Goal: Check status: Check status

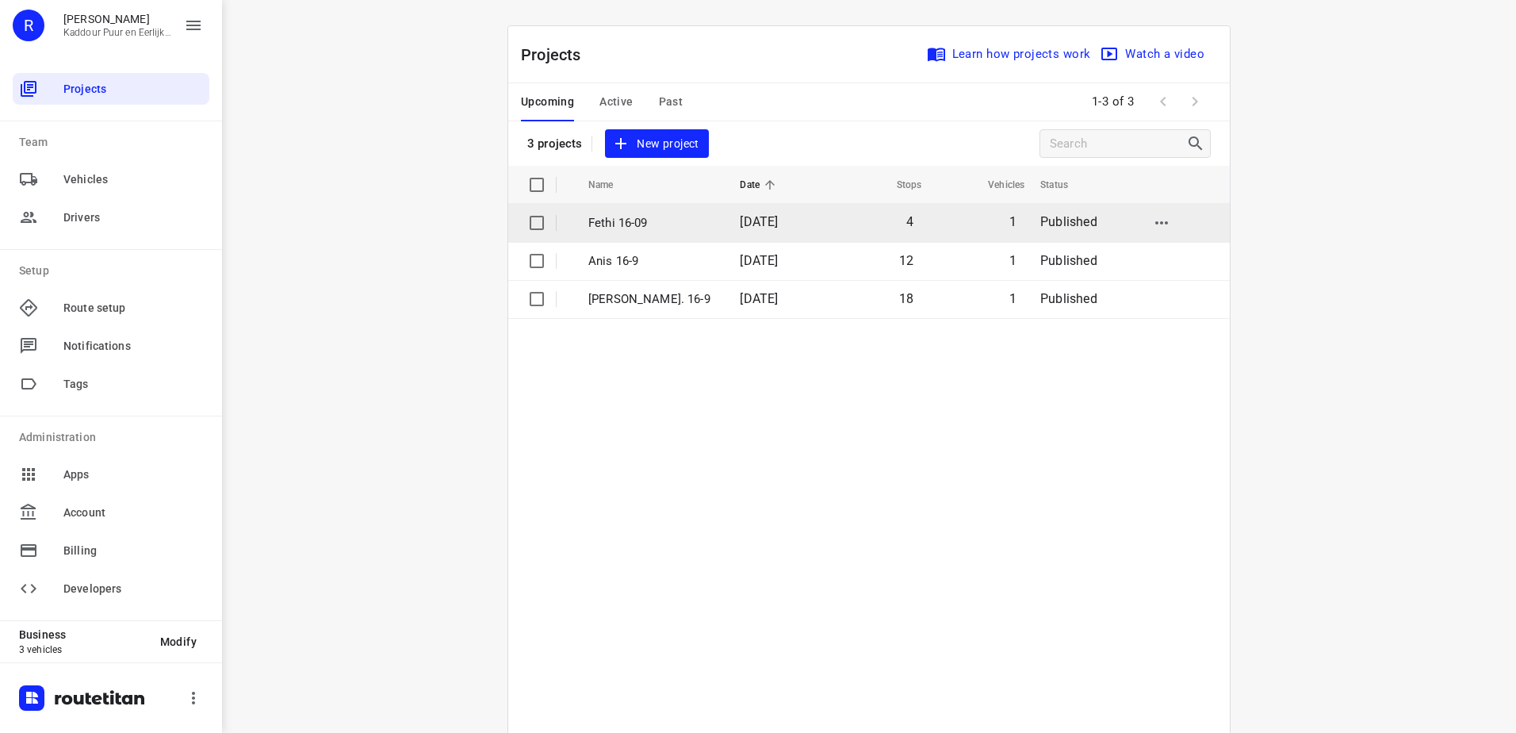
click at [642, 236] on td "Fethi 16-09" at bounding box center [650, 223] width 155 height 38
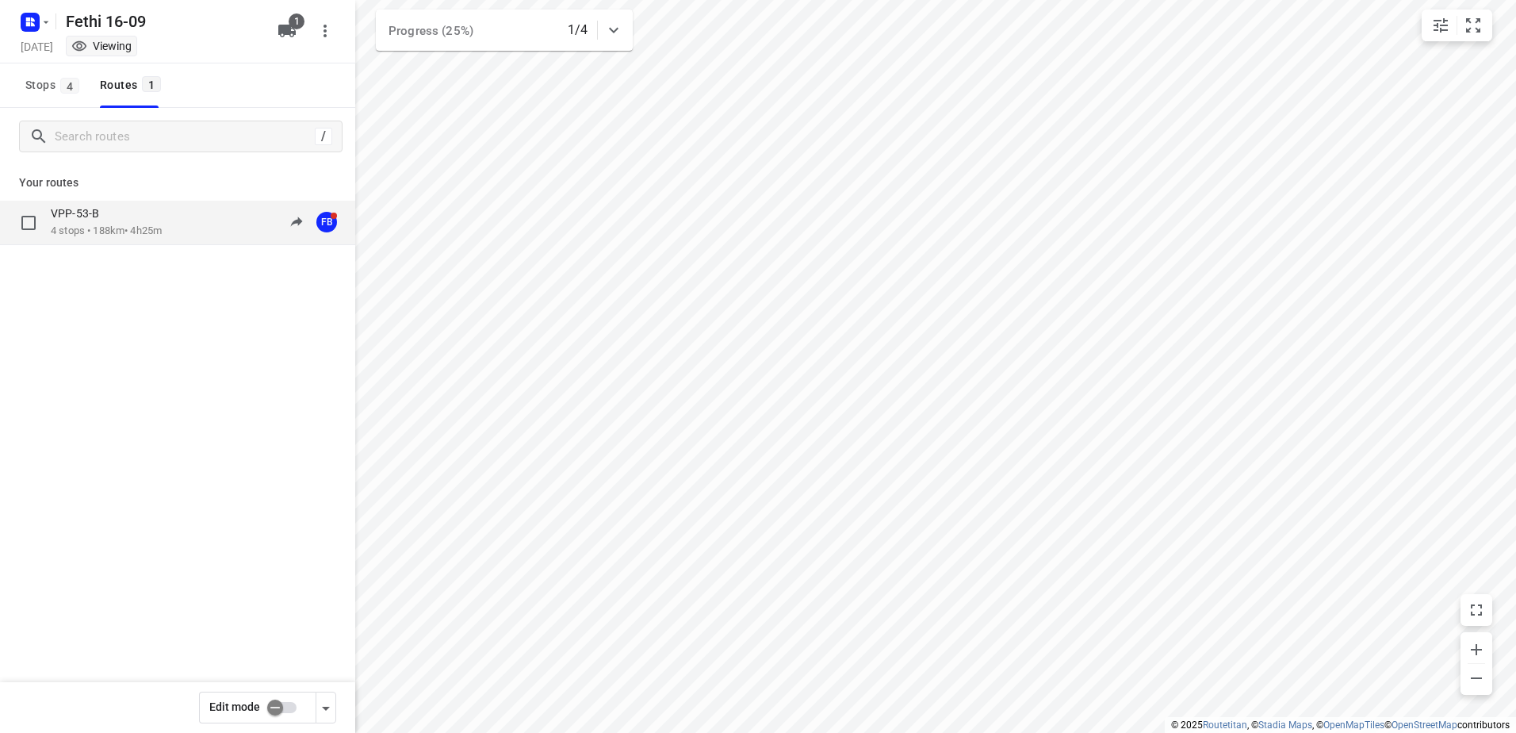
click at [140, 216] on div "VPP-53-B" at bounding box center [106, 214] width 111 height 17
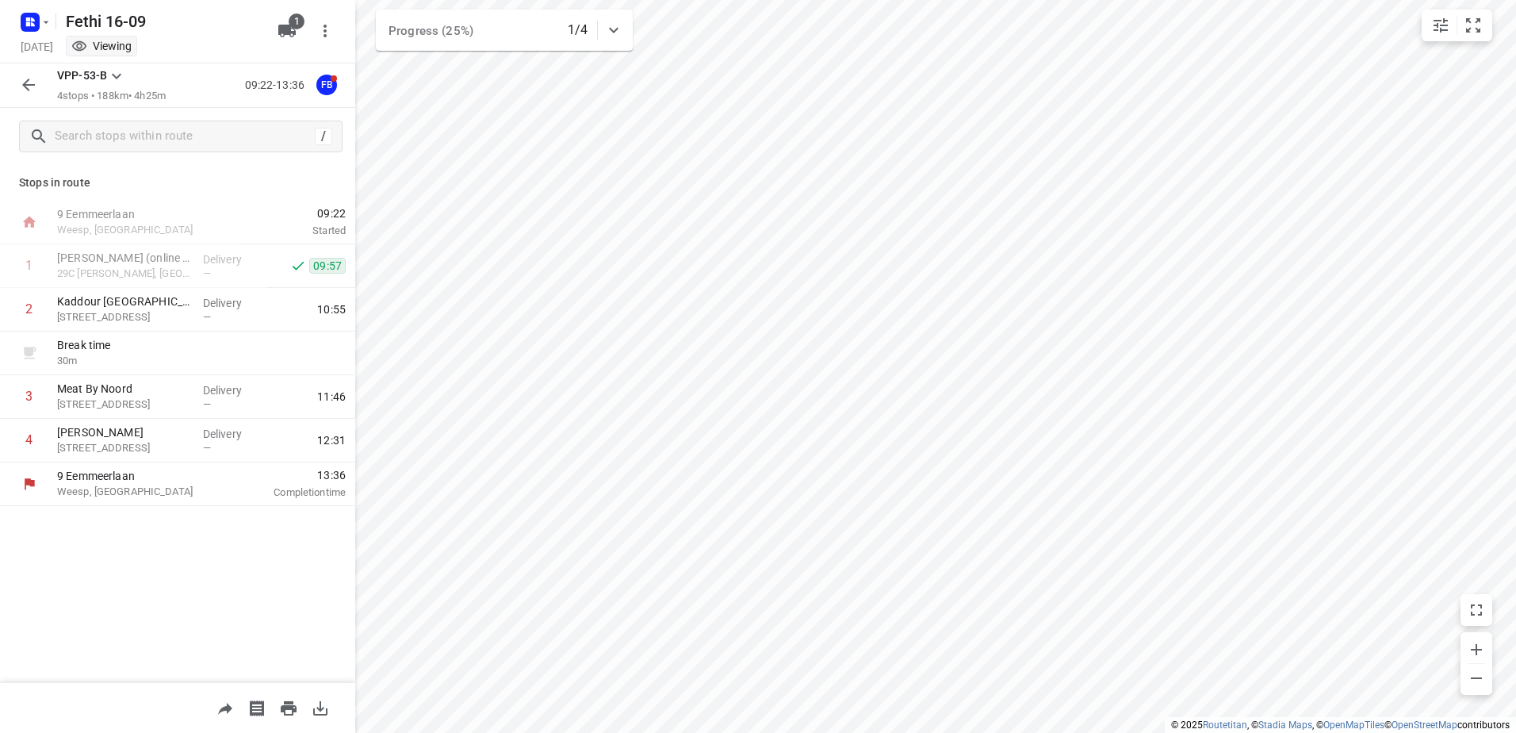
click at [24, 82] on icon "button" at bounding box center [28, 84] width 19 height 19
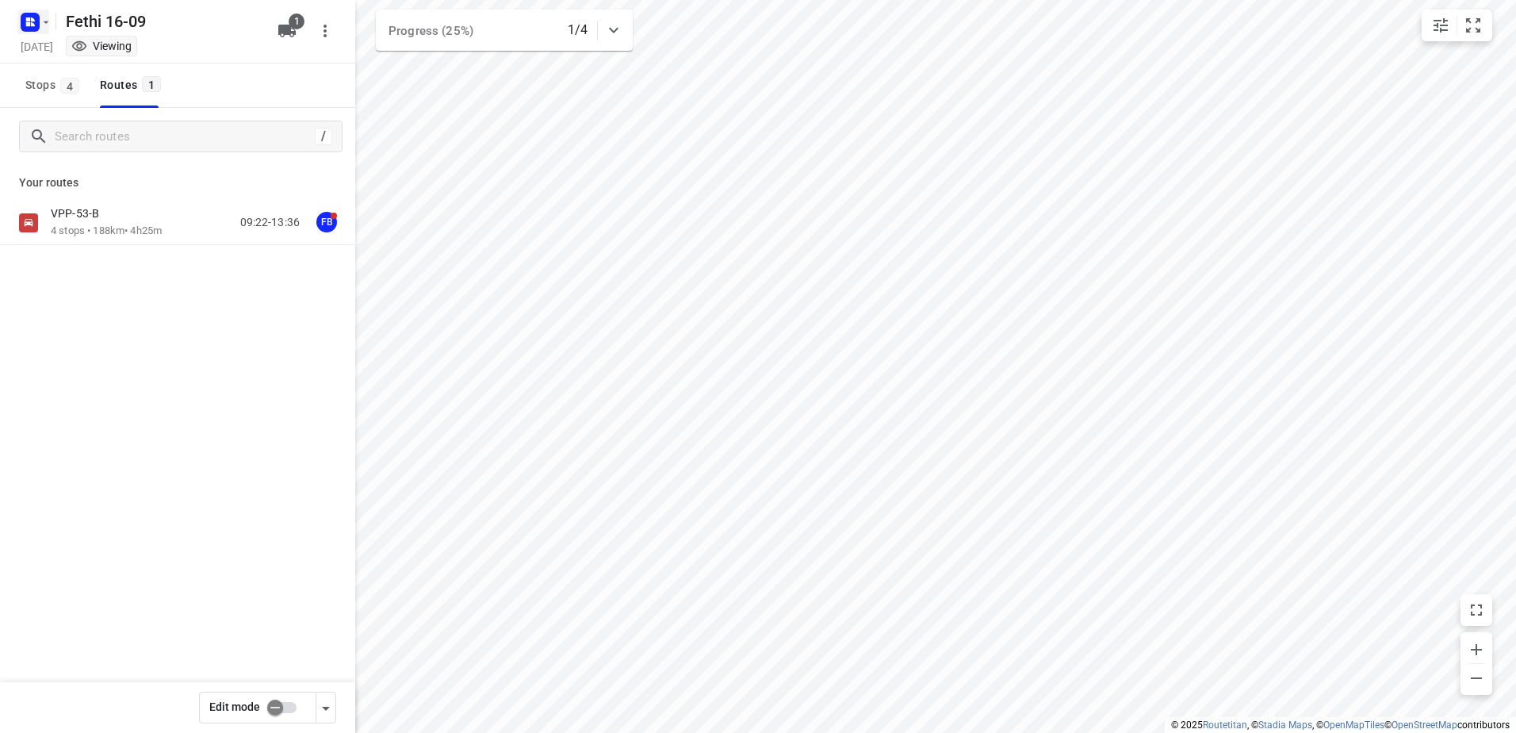
click at [47, 29] on button "button" at bounding box center [33, 22] width 32 height 25
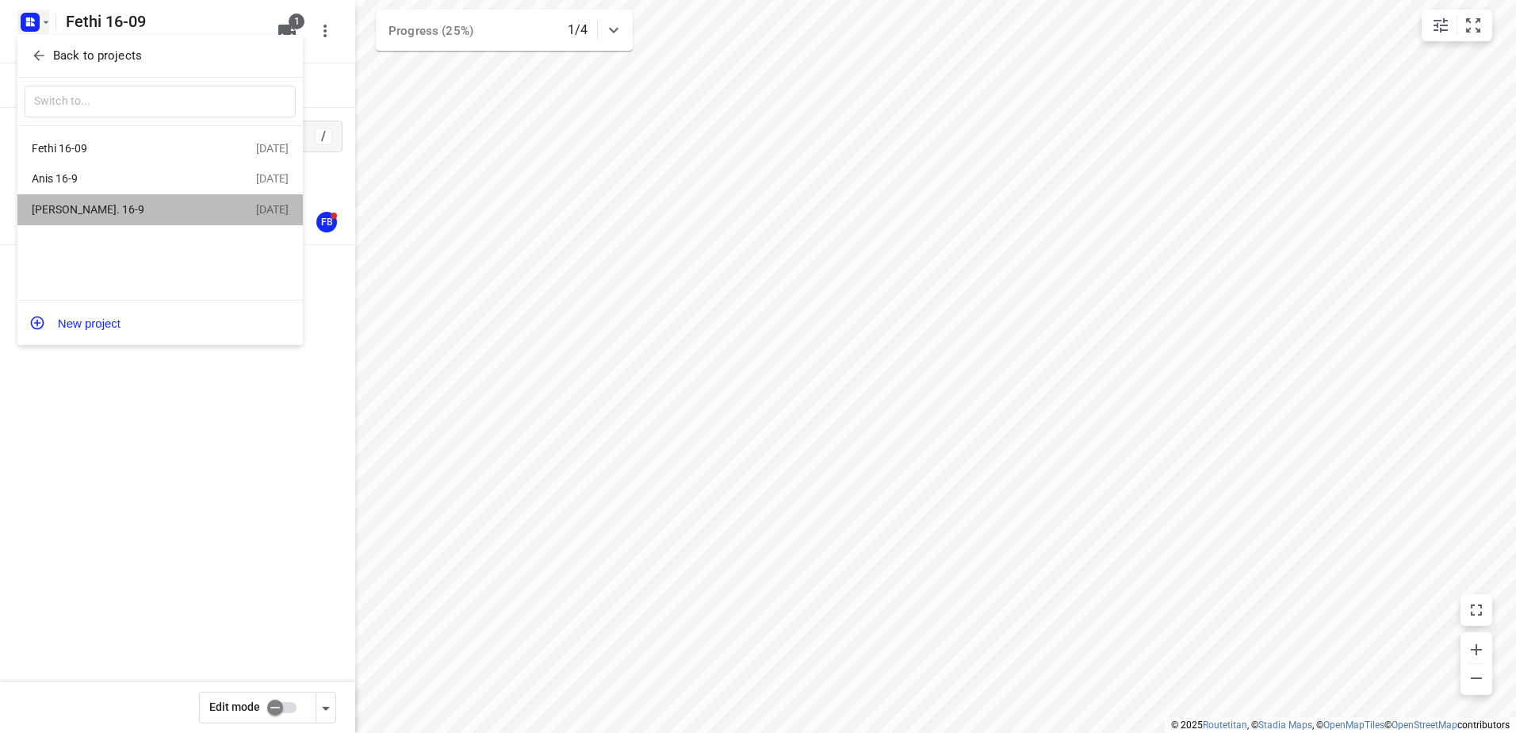
click at [108, 213] on div "[PERSON_NAME]. 16-9" at bounding box center [123, 209] width 182 height 13
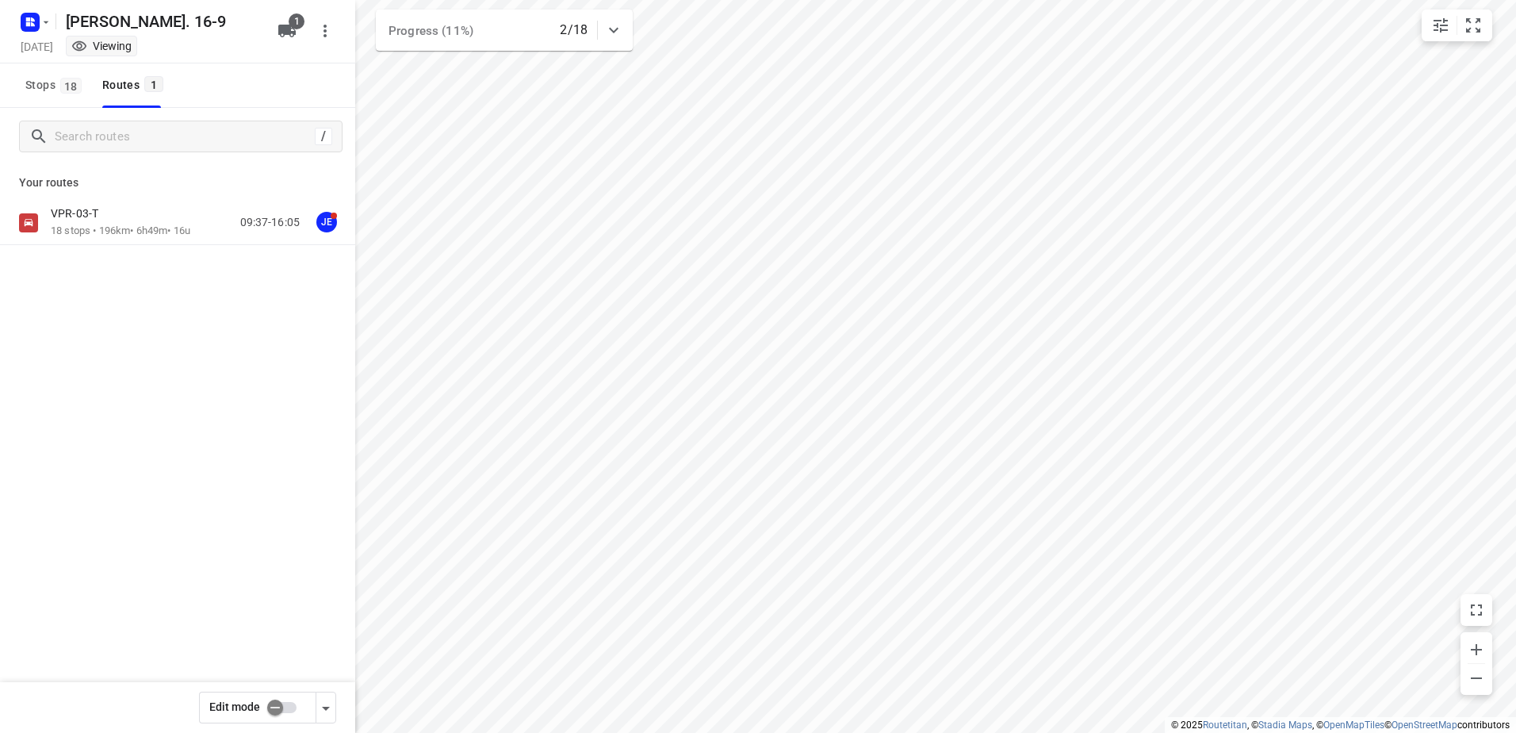
click at [113, 236] on p "18 stops • 196km • 6h49m • 16u" at bounding box center [121, 231] width 140 height 15
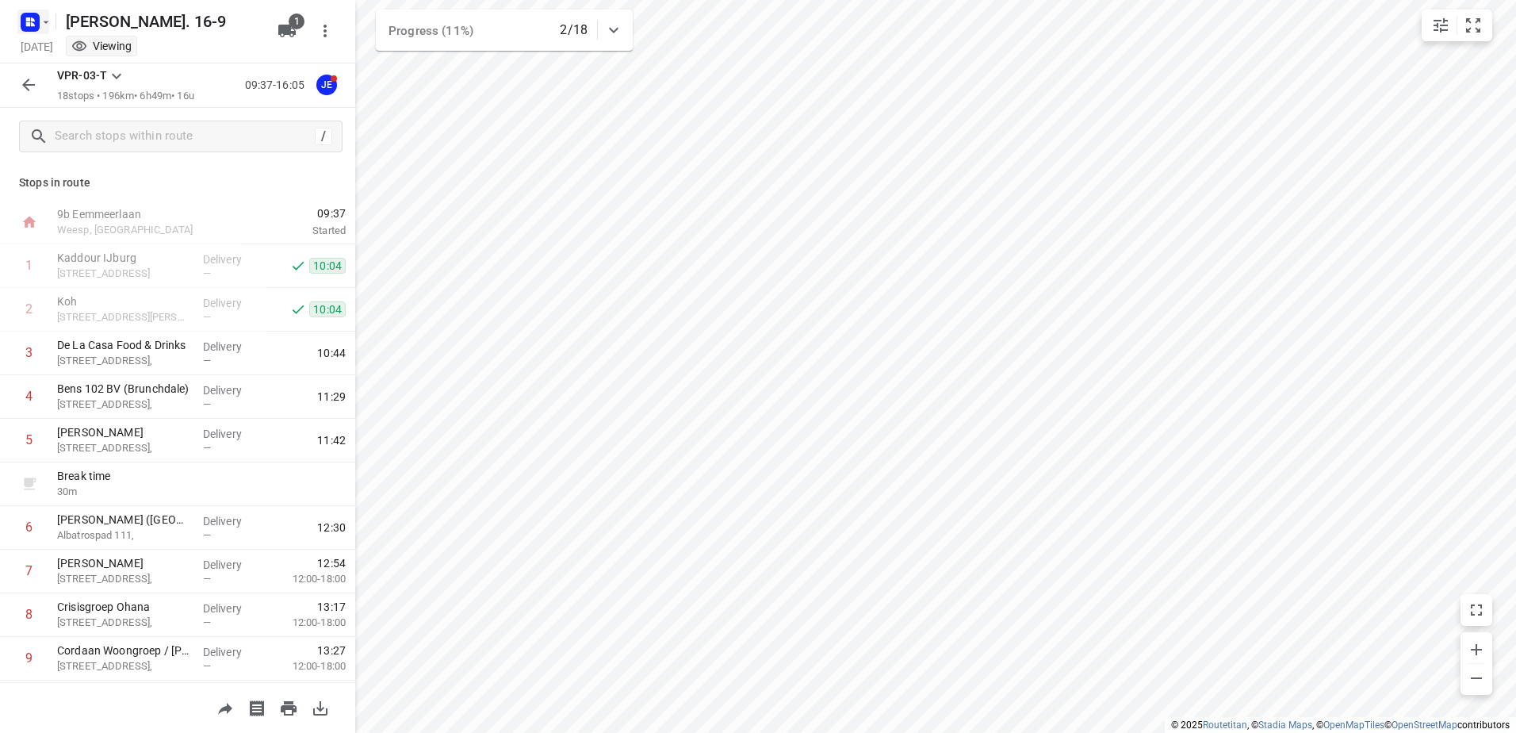
click at [31, 19] on icon "button" at bounding box center [33, 19] width 4 height 4
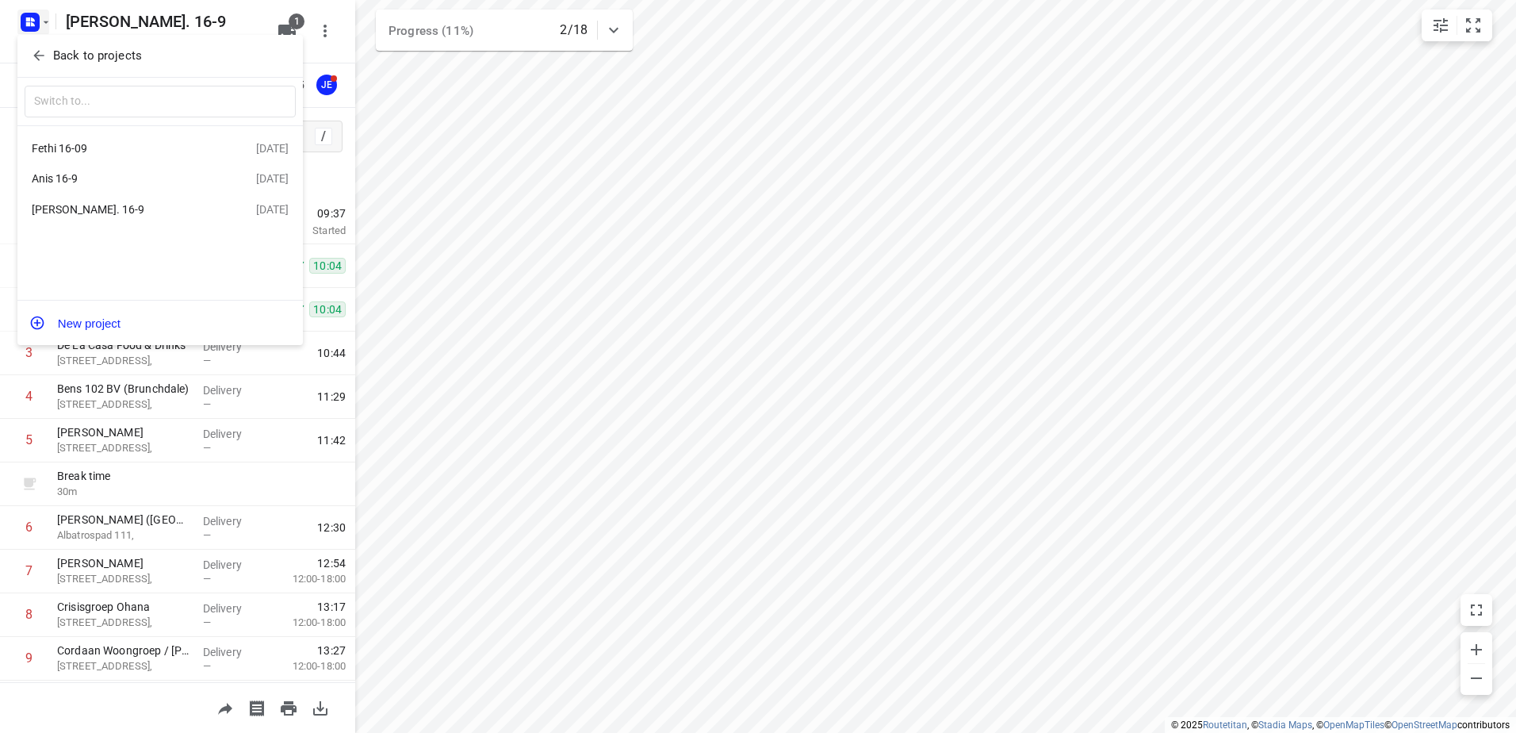
click at [145, 182] on div "Anis 16-9" at bounding box center [123, 178] width 182 height 13
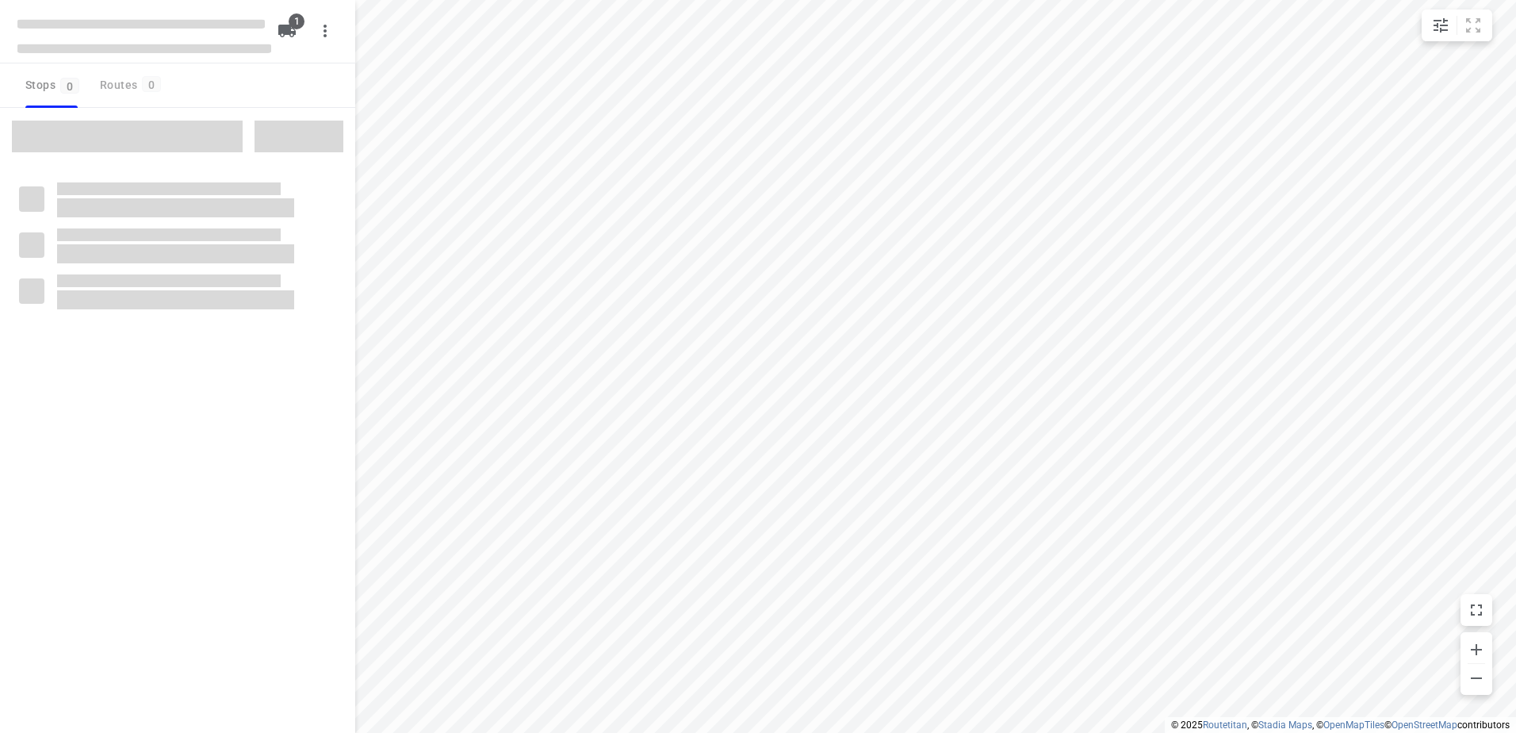
type input "distance"
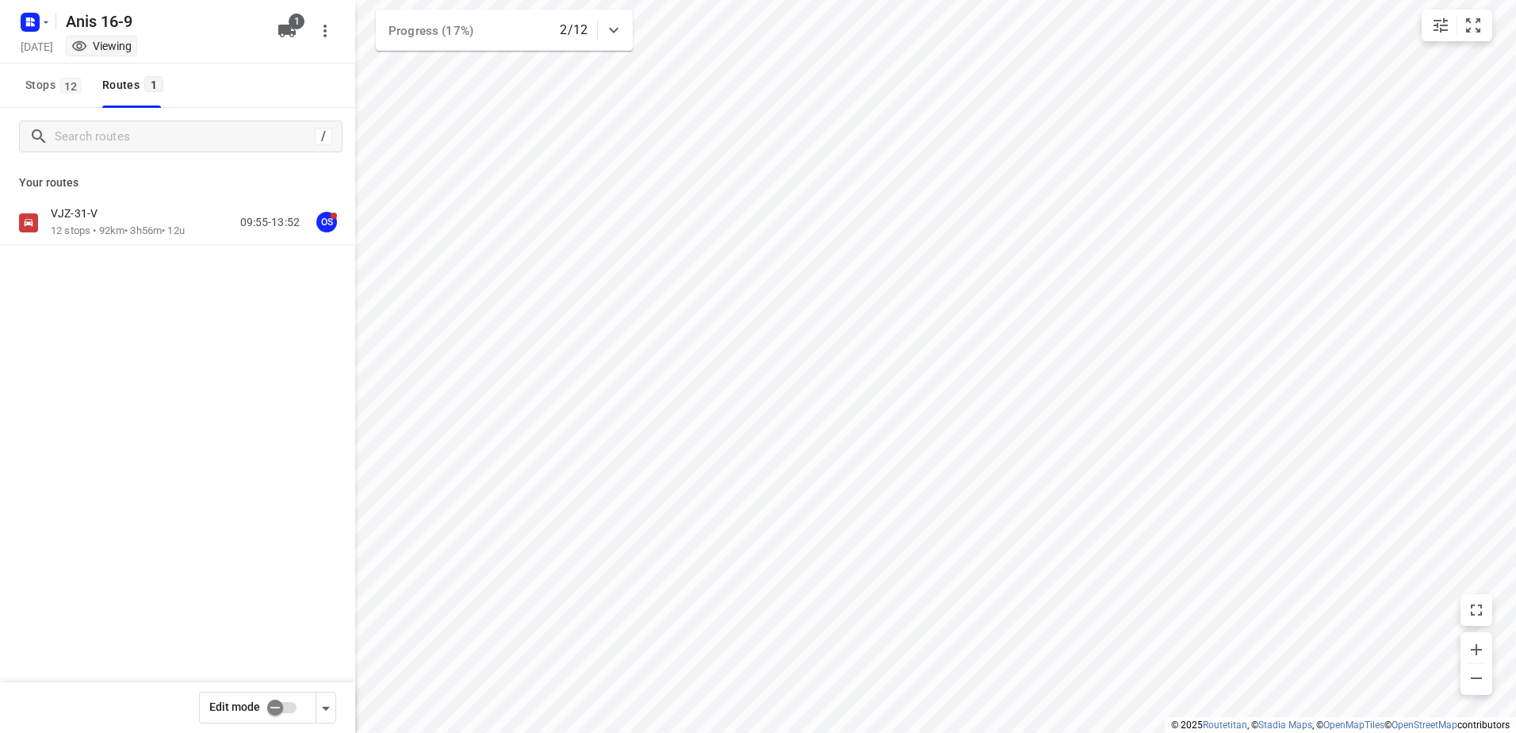
click at [133, 232] on p "12 stops • 92km • 3h56m • 12u" at bounding box center [118, 231] width 134 height 15
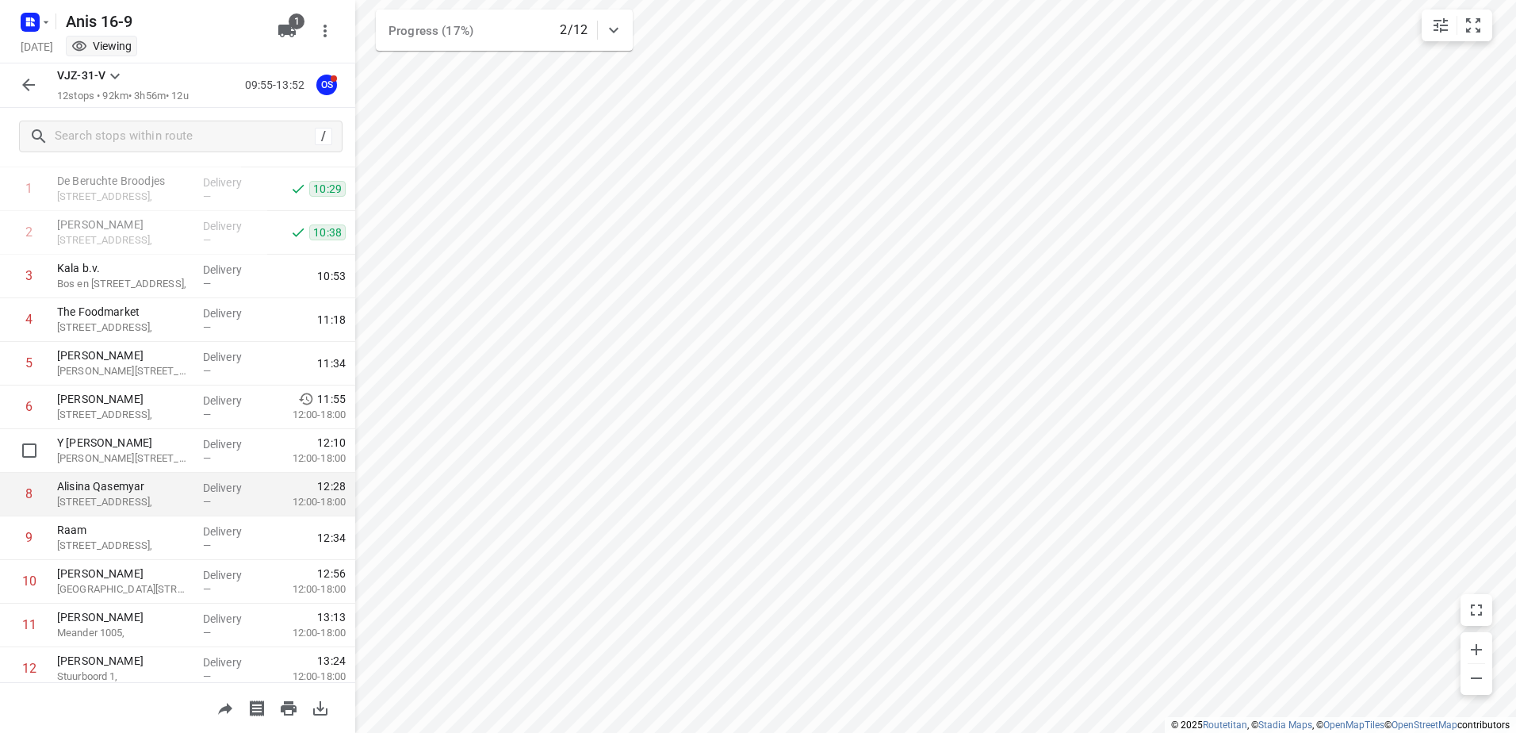
scroll to position [129, 0]
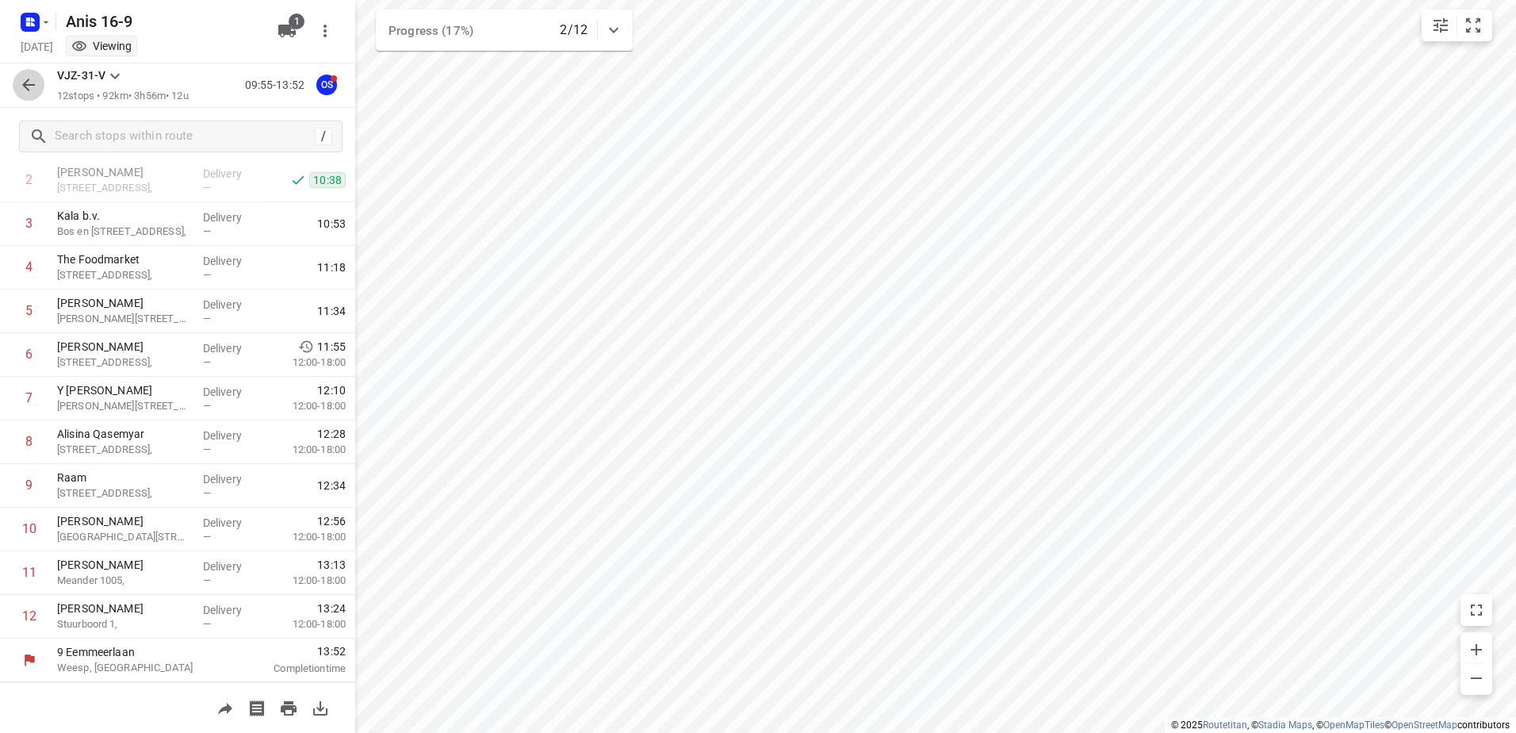
click at [36, 81] on icon "button" at bounding box center [28, 84] width 19 height 19
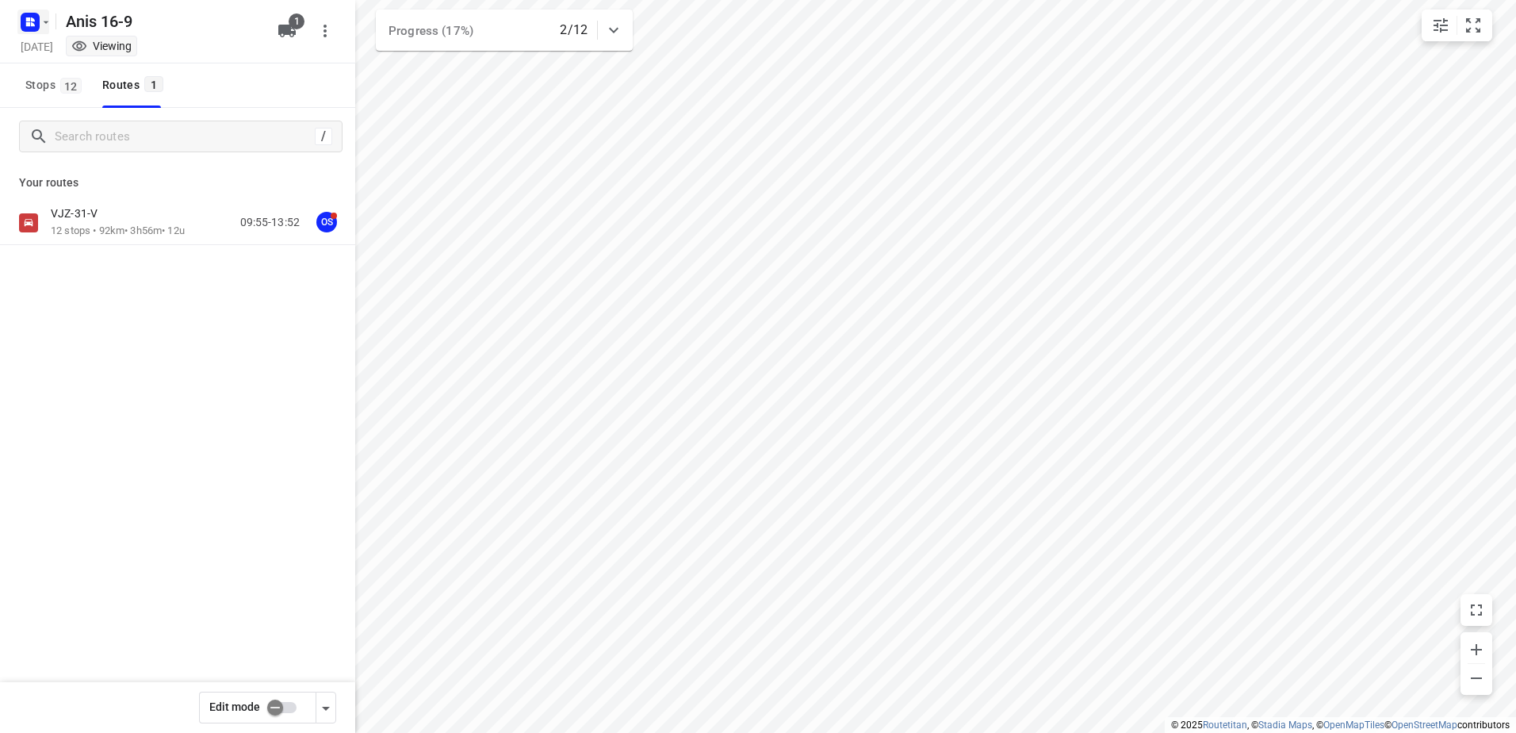
click at [35, 10] on icon "button" at bounding box center [29, 22] width 25 height 25
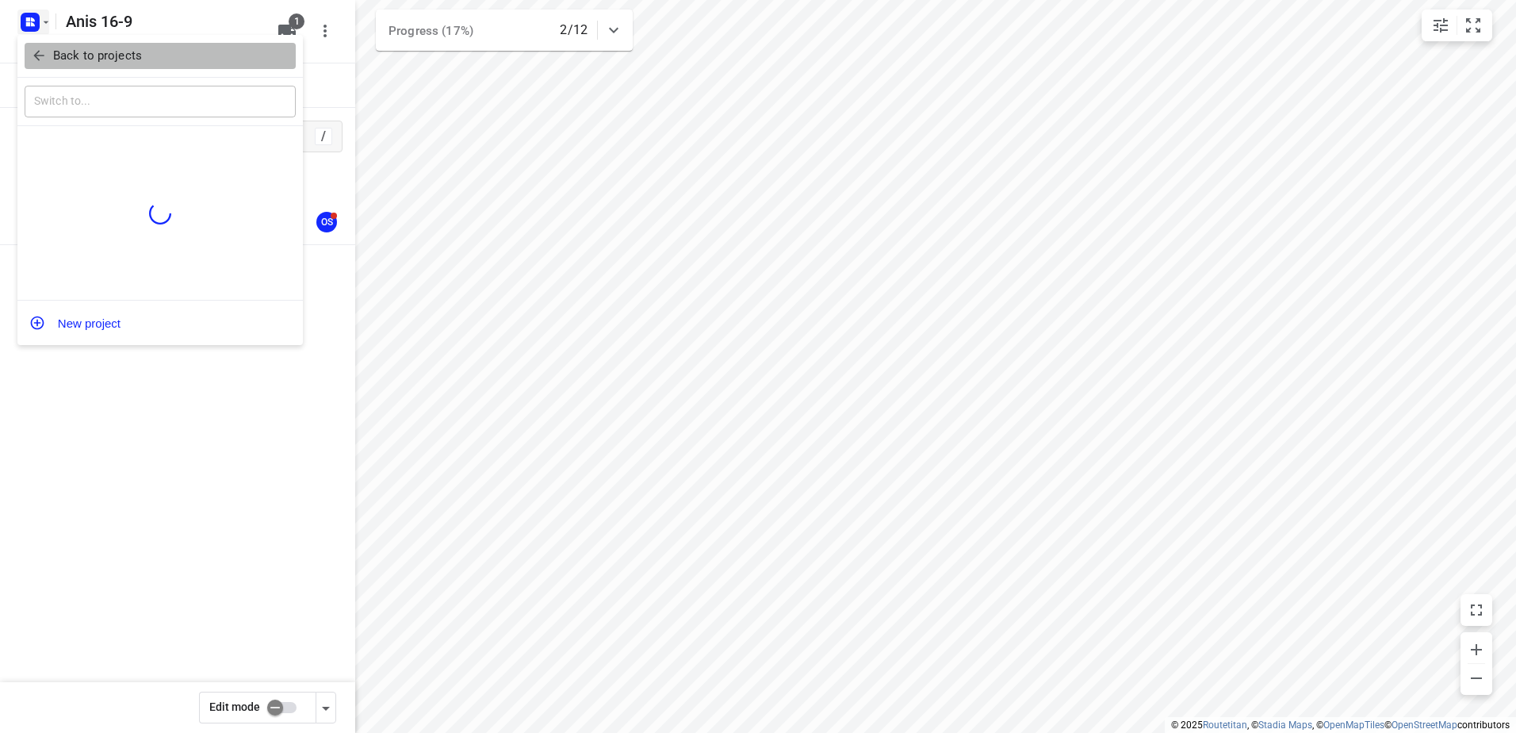
click at [79, 48] on p "Back to projects" at bounding box center [97, 56] width 89 height 18
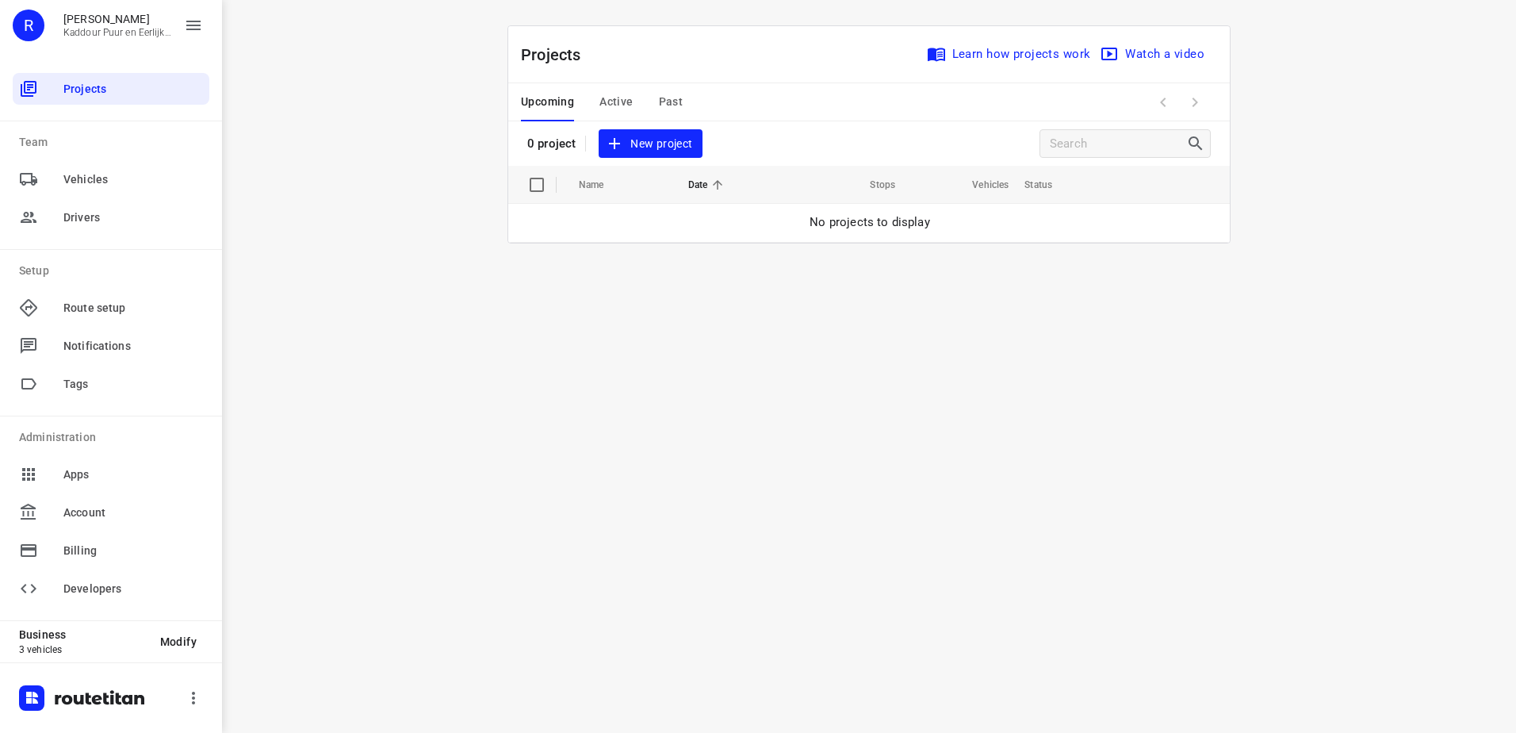
click at [622, 104] on span "Active" at bounding box center [616, 102] width 33 height 20
